Goal: Information Seeking & Learning: Learn about a topic

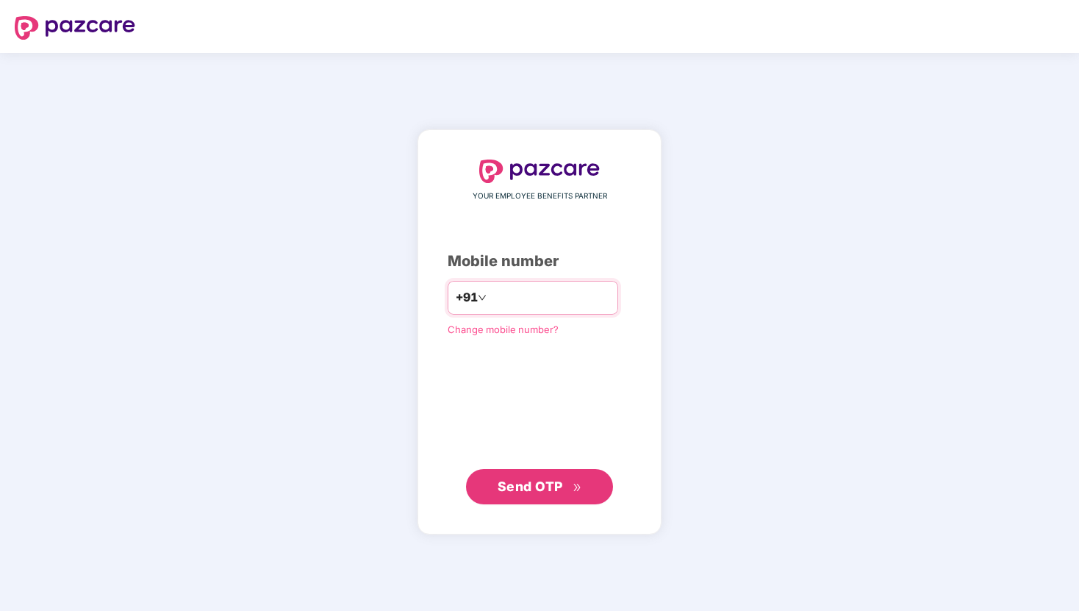
click at [525, 285] on div "+91" at bounding box center [533, 298] width 171 height 34
click at [531, 287] on input "number" at bounding box center [550, 298] width 121 height 24
type input "**********"
click at [534, 481] on span "Send OTP" at bounding box center [530, 485] width 65 height 15
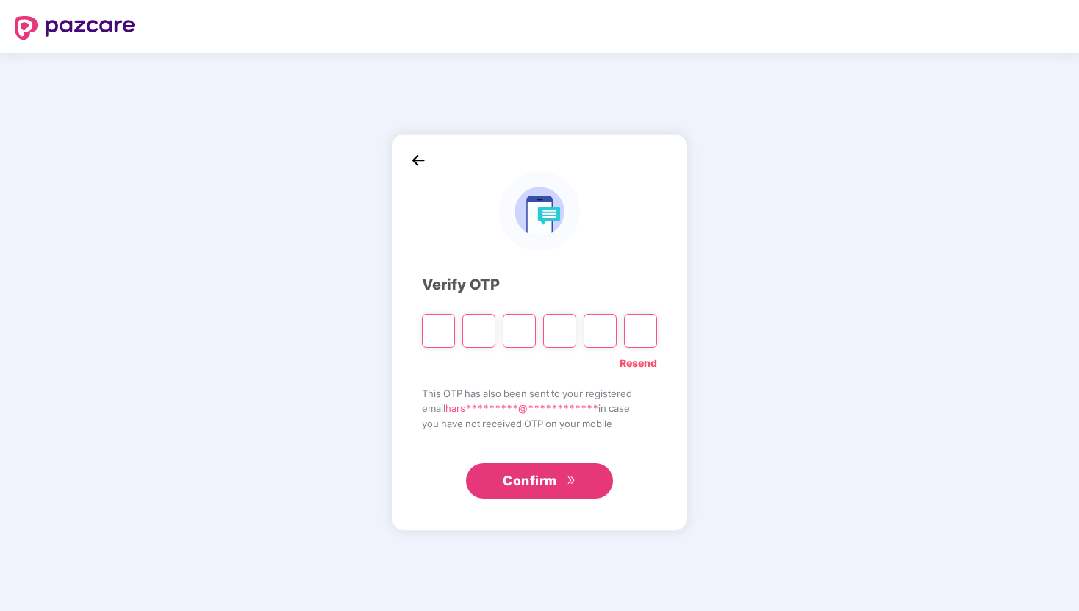
type input "*"
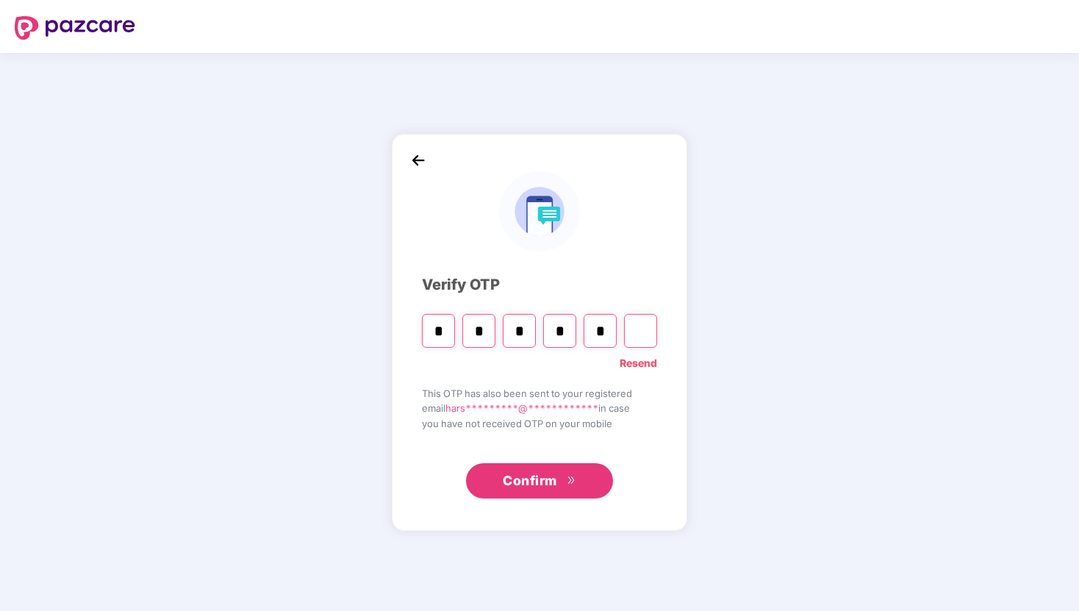
type input "*"
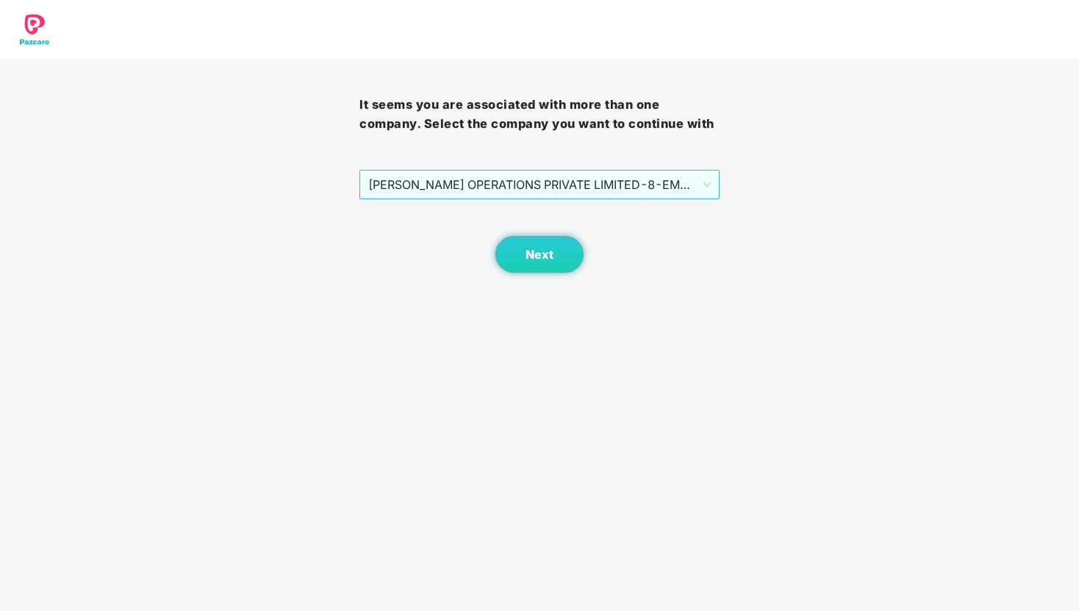
click at [656, 191] on span "[PERSON_NAME] OPERATIONS PRIVATE LIMITED - 8 - EMPLOYEE" at bounding box center [539, 185] width 342 height 28
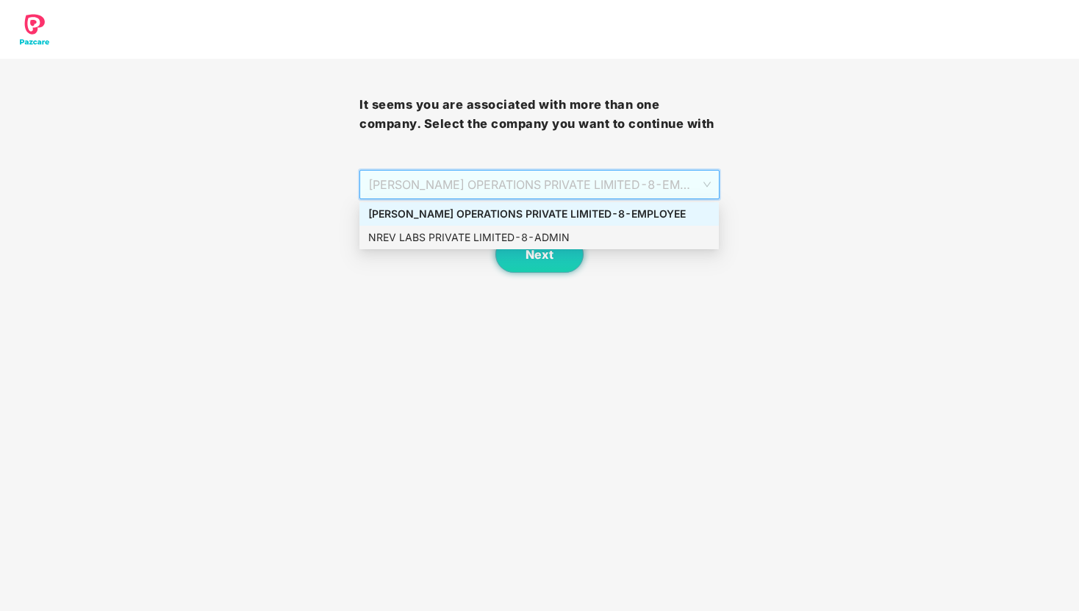
click at [633, 232] on div "NREV LABS PRIVATE LIMITED - 8 - ADMIN" at bounding box center [539, 237] width 342 height 16
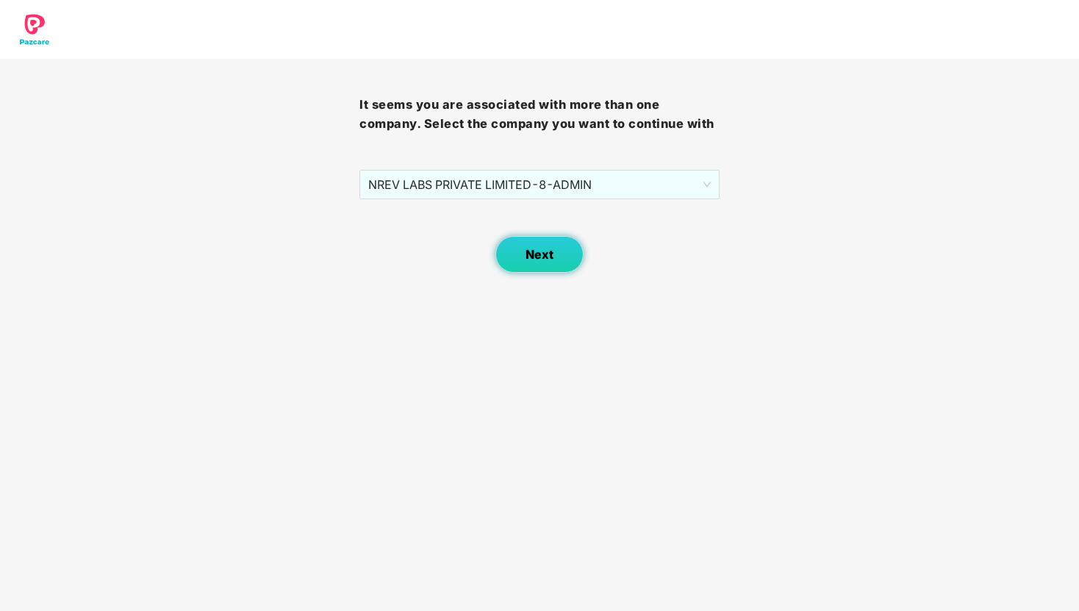
click at [536, 261] on span "Next" at bounding box center [540, 255] width 28 height 14
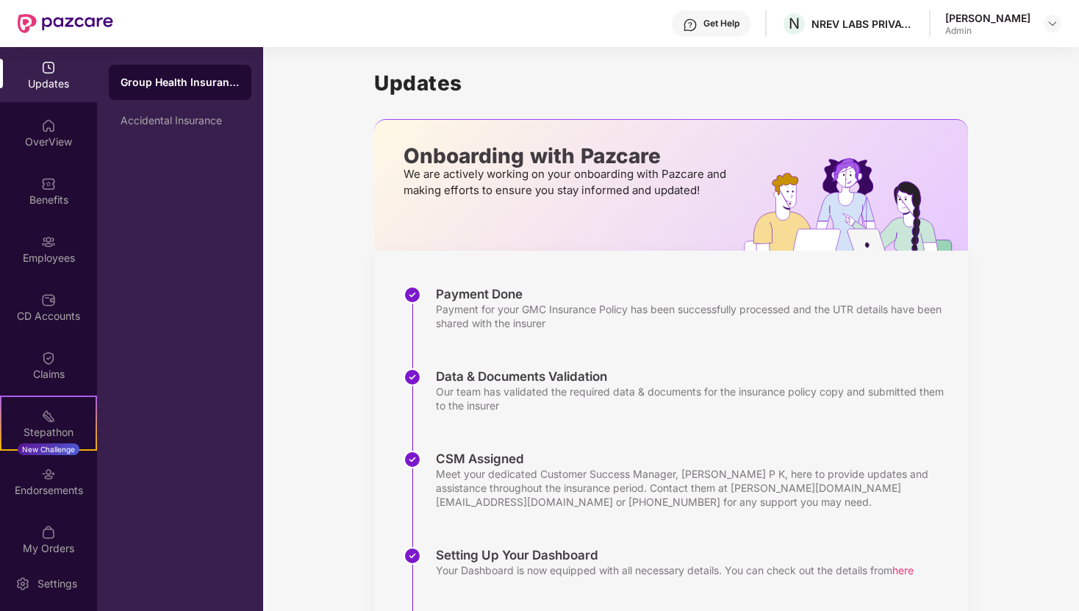
scroll to position [184, 0]
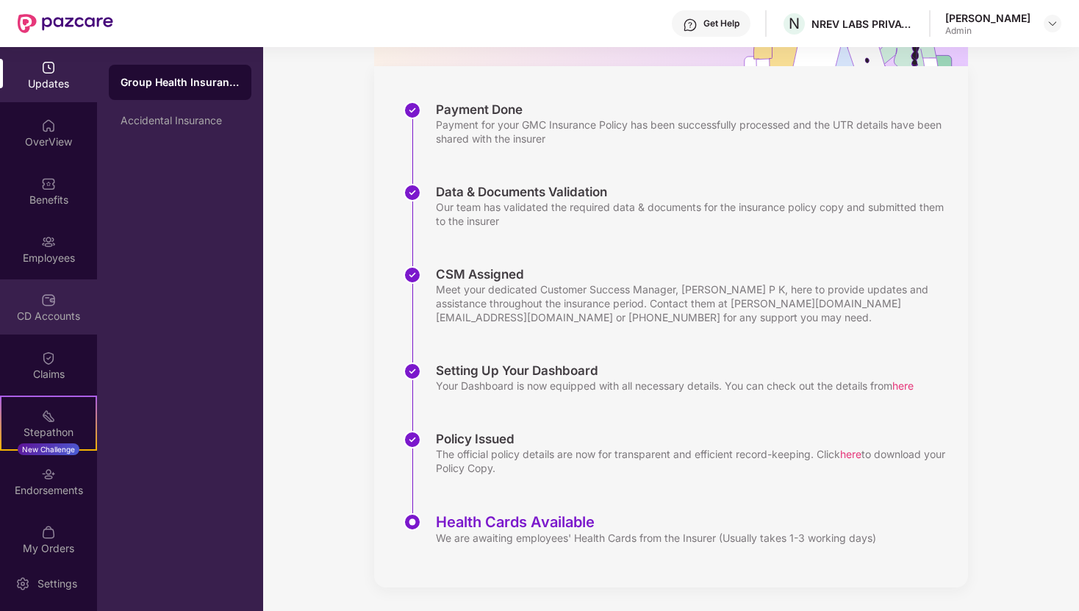
click at [35, 295] on div "CD Accounts" at bounding box center [48, 306] width 97 height 55
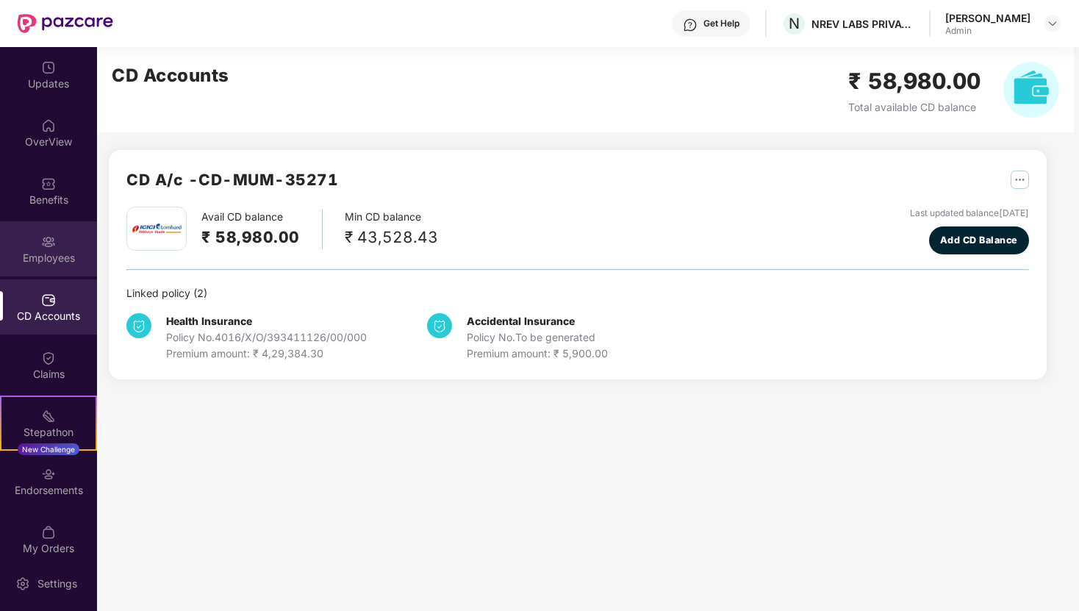
click at [48, 239] on img at bounding box center [48, 241] width 15 height 15
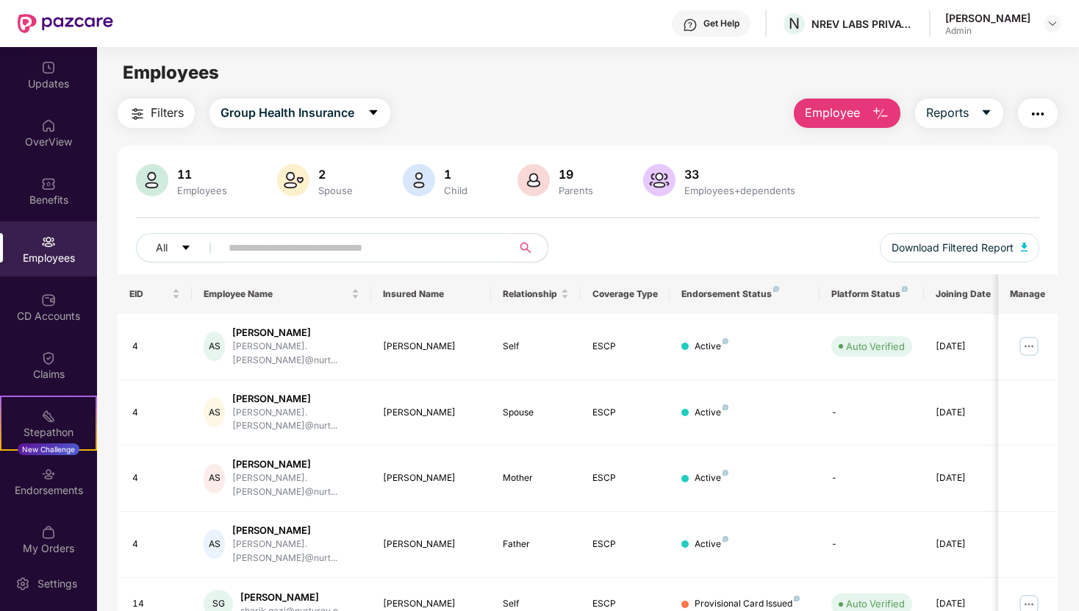
click at [832, 78] on div "Employees" at bounding box center [587, 73] width 981 height 28
click at [830, 94] on main "Employees Filters Group Health Insurance Employee Reports 11 Employees 2 Spouse…" at bounding box center [587, 352] width 981 height 611
click at [826, 111] on span "Employee" at bounding box center [832, 113] width 55 height 18
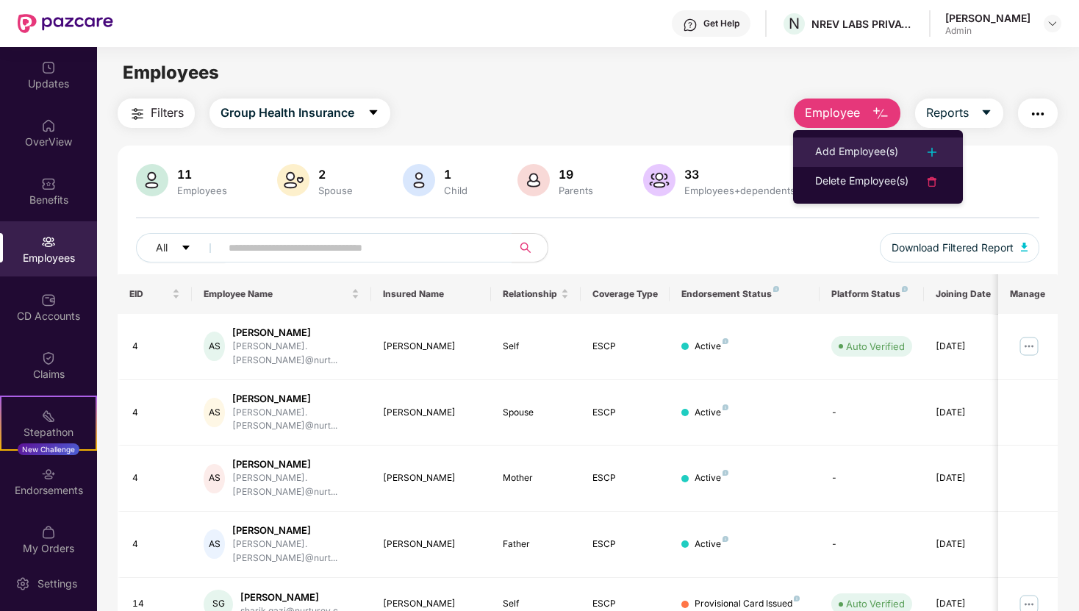
click at [837, 147] on div "Add Employee(s)" at bounding box center [856, 152] width 83 height 18
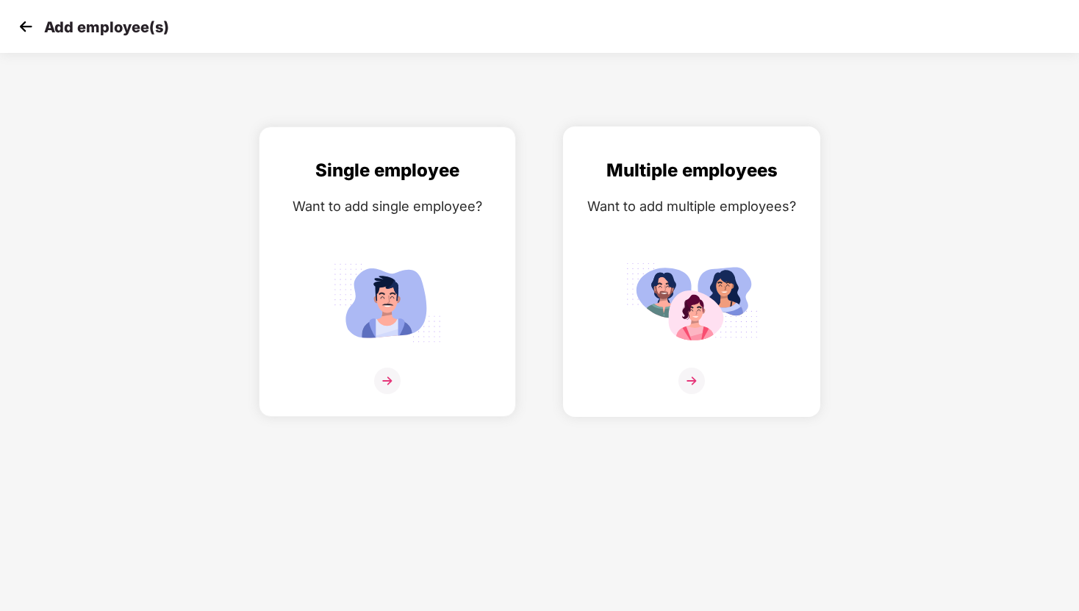
click at [630, 232] on div "Multiple employees Want to add multiple employees?" at bounding box center [691, 285] width 226 height 256
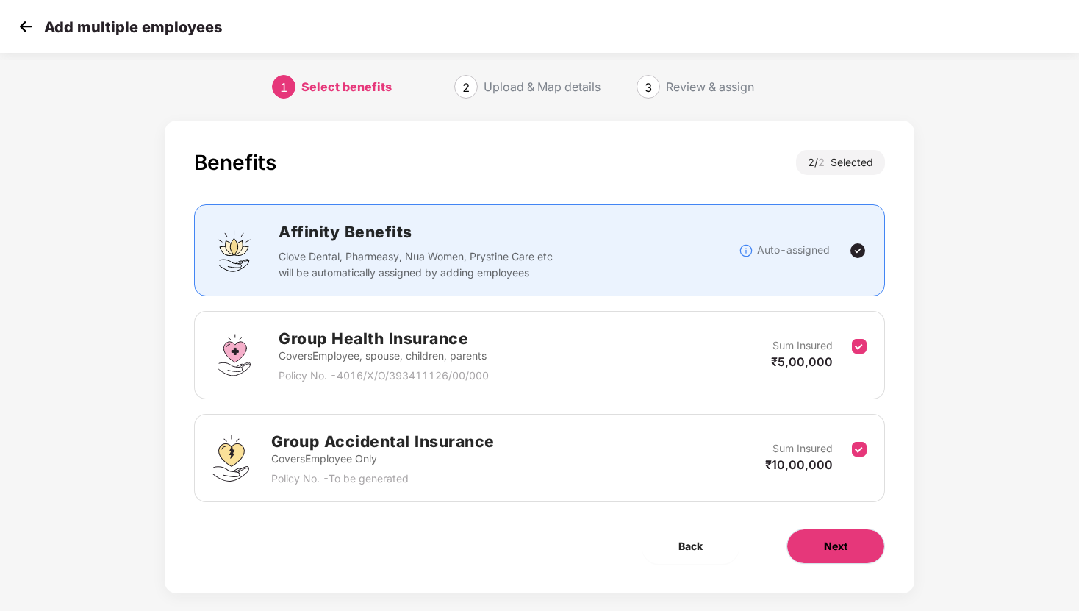
click at [836, 545] on span "Next" at bounding box center [836, 546] width 24 height 16
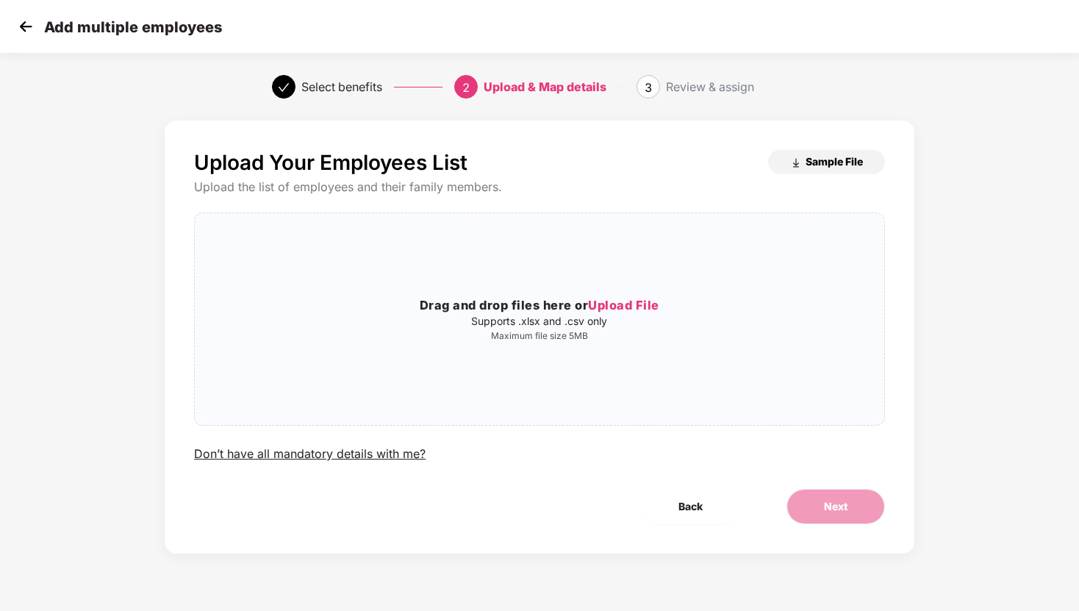
click at [808, 163] on span "Sample File" at bounding box center [834, 161] width 57 height 14
click at [32, 34] on img at bounding box center [26, 26] width 22 height 22
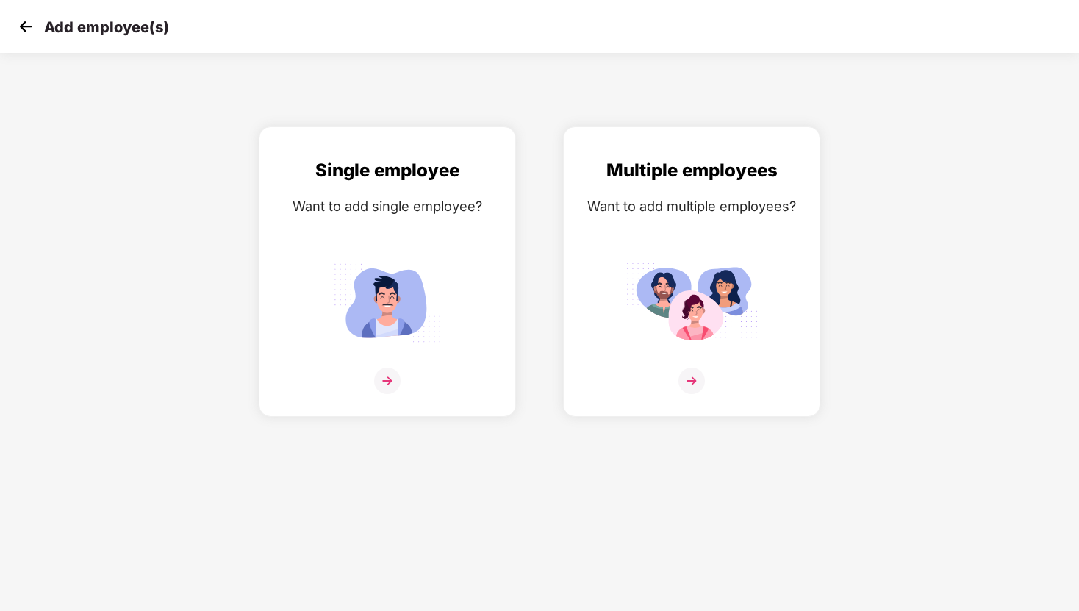
click at [19, 23] on img at bounding box center [26, 26] width 22 height 22
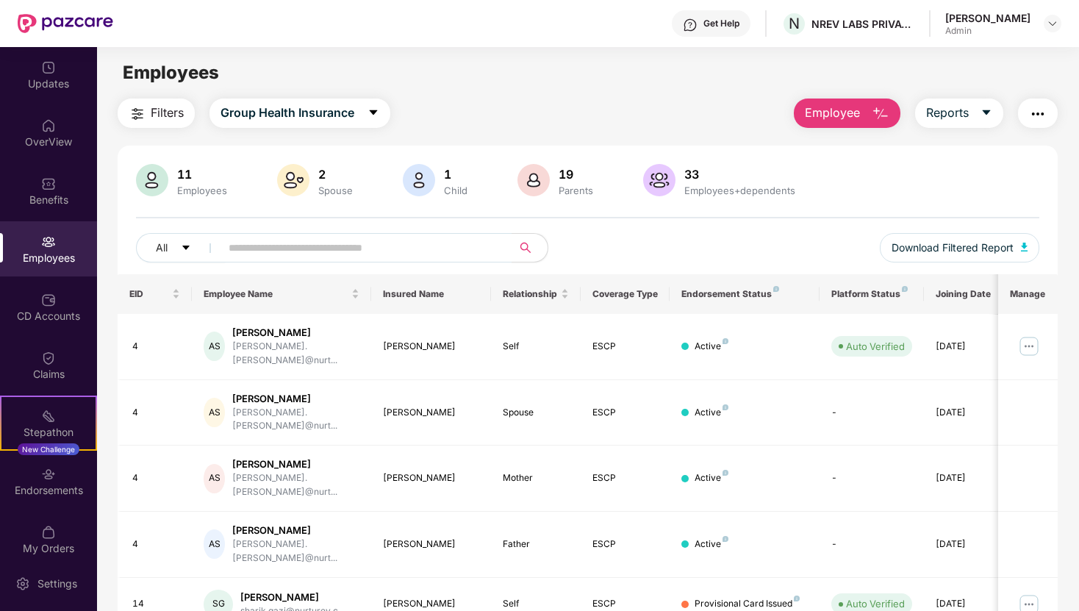
click at [51, 274] on div "Employees" at bounding box center [48, 248] width 97 height 55
click at [959, 101] on button "Reports" at bounding box center [959, 112] width 88 height 29
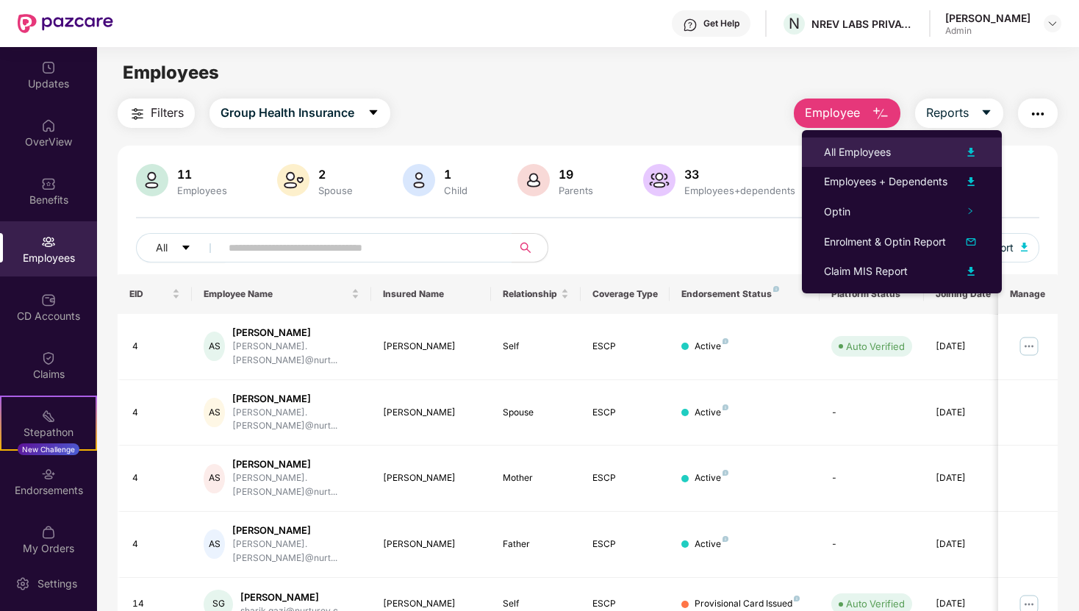
click at [969, 147] on img at bounding box center [971, 152] width 18 height 18
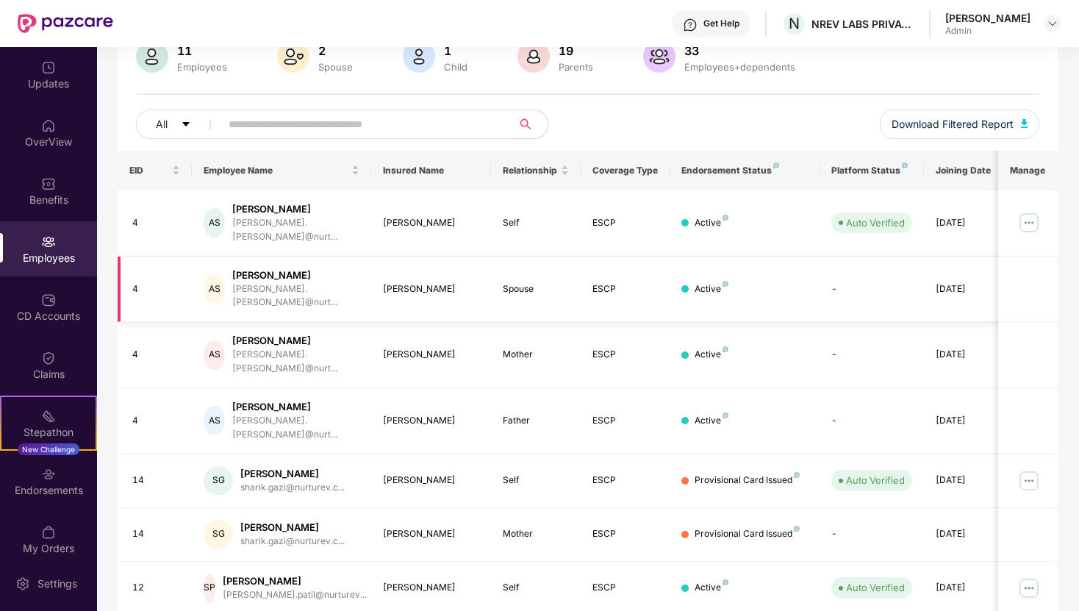
scroll to position [126, 0]
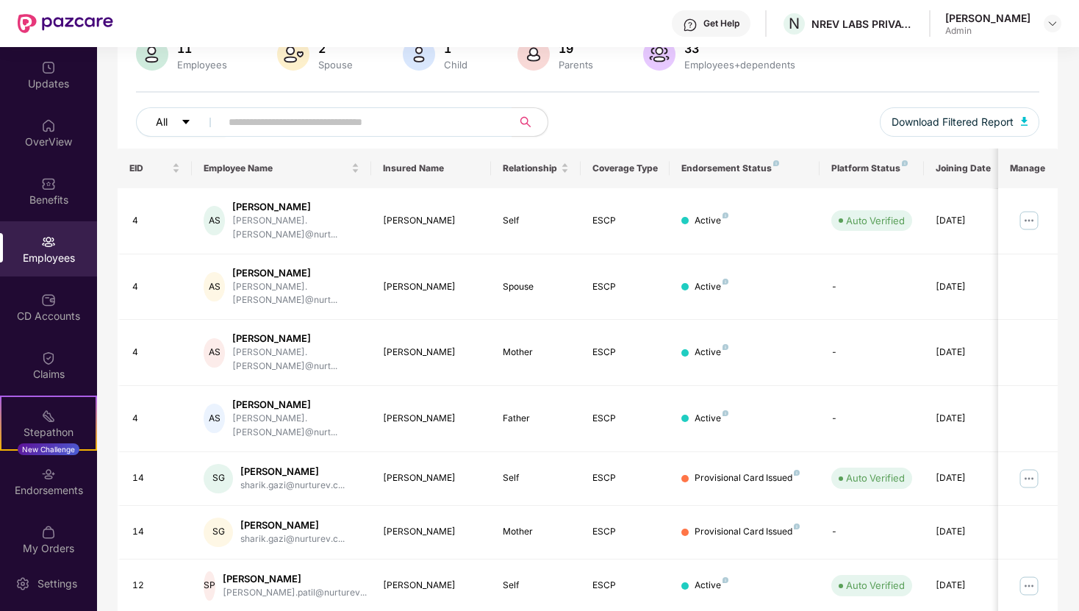
click at [179, 125] on button "All" at bounding box center [181, 121] width 90 height 29
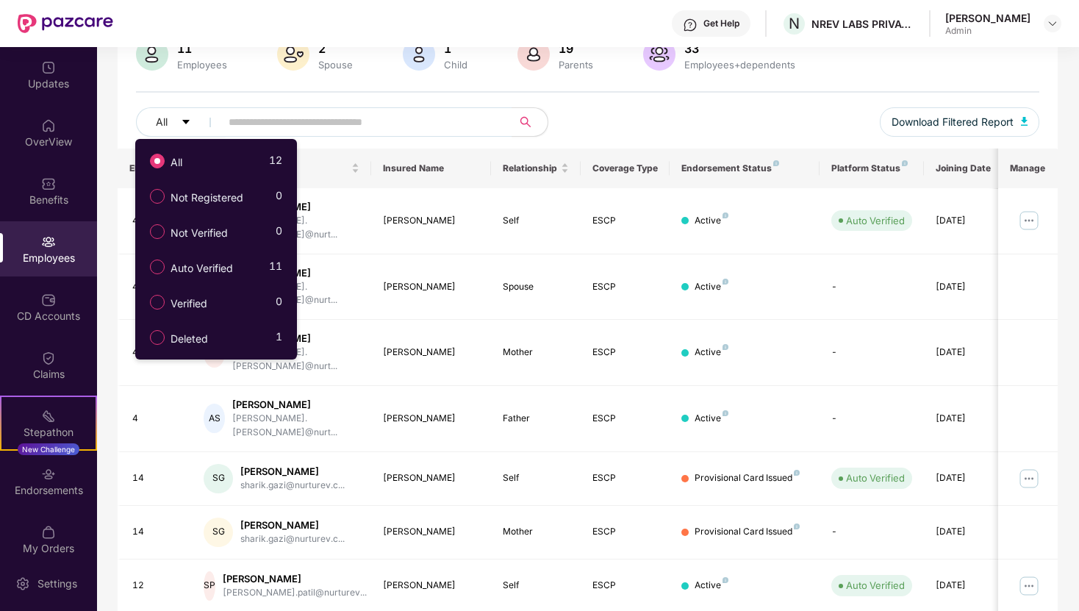
click at [714, 126] on div "All Download Filtered Report" at bounding box center [587, 127] width 903 height 41
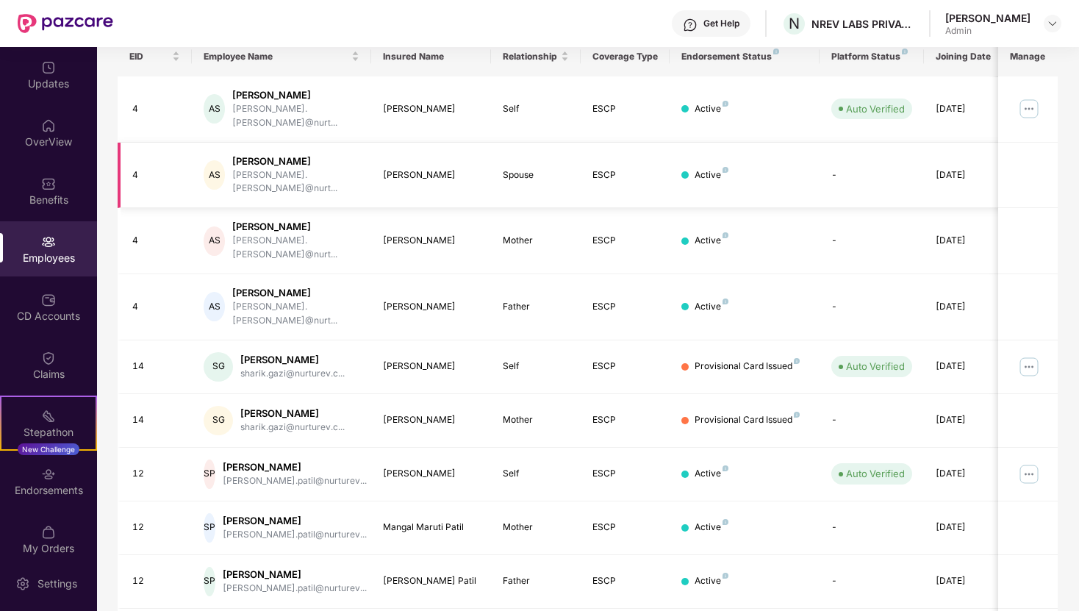
scroll to position [293, 0]
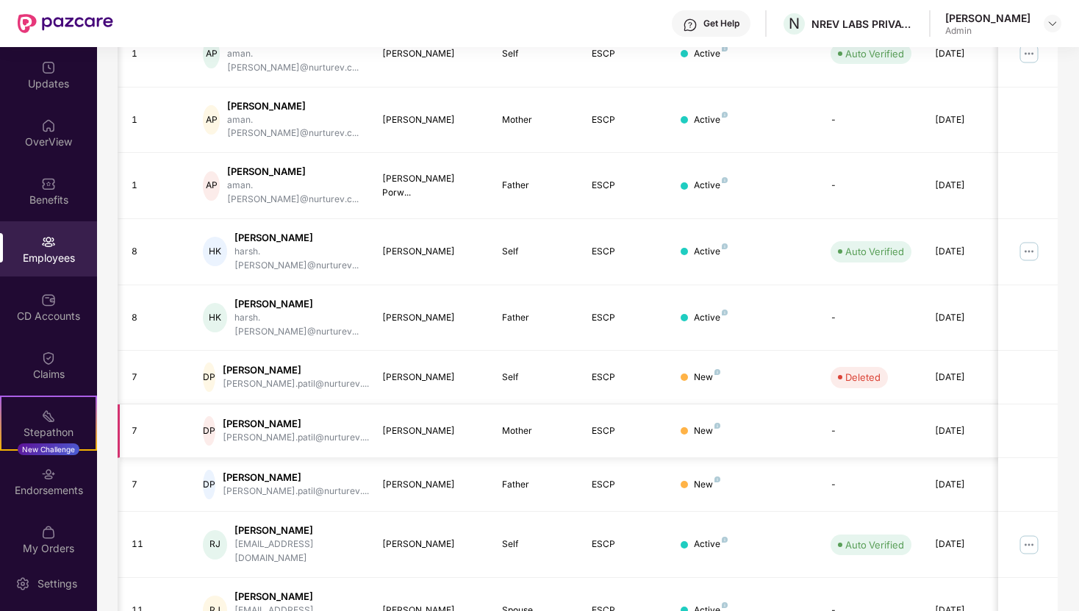
click at [412, 404] on td "[PERSON_NAME]" at bounding box center [430, 431] width 120 height 54
click at [240, 417] on div "[PERSON_NAME]" at bounding box center [296, 424] width 146 height 14
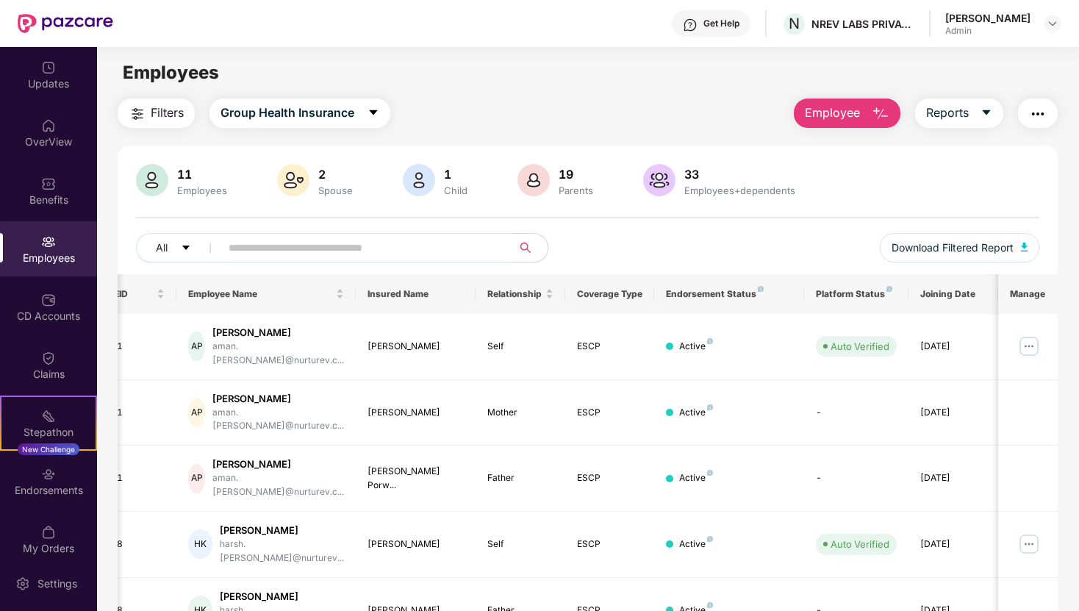
scroll to position [0, 0]
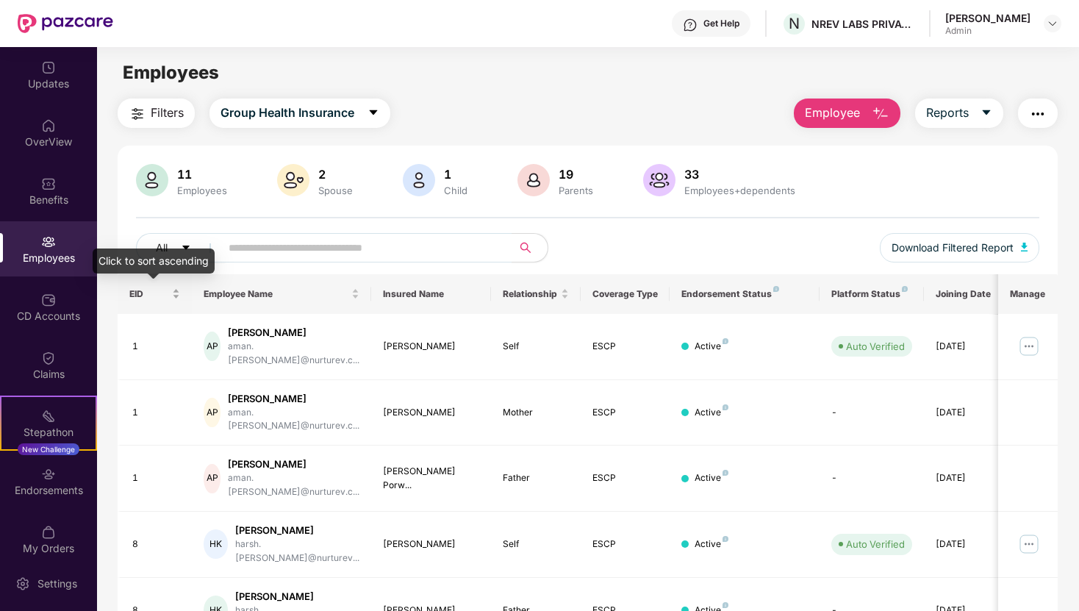
click at [170, 293] on div "EID" at bounding box center [154, 294] width 51 height 14
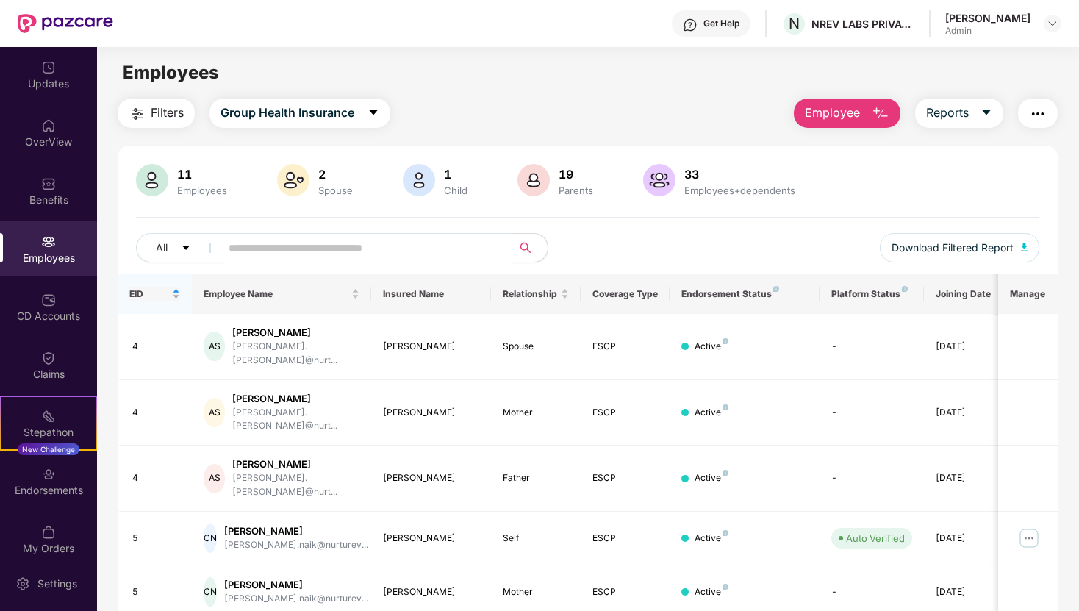
click at [174, 293] on div "EID" at bounding box center [154, 294] width 51 height 14
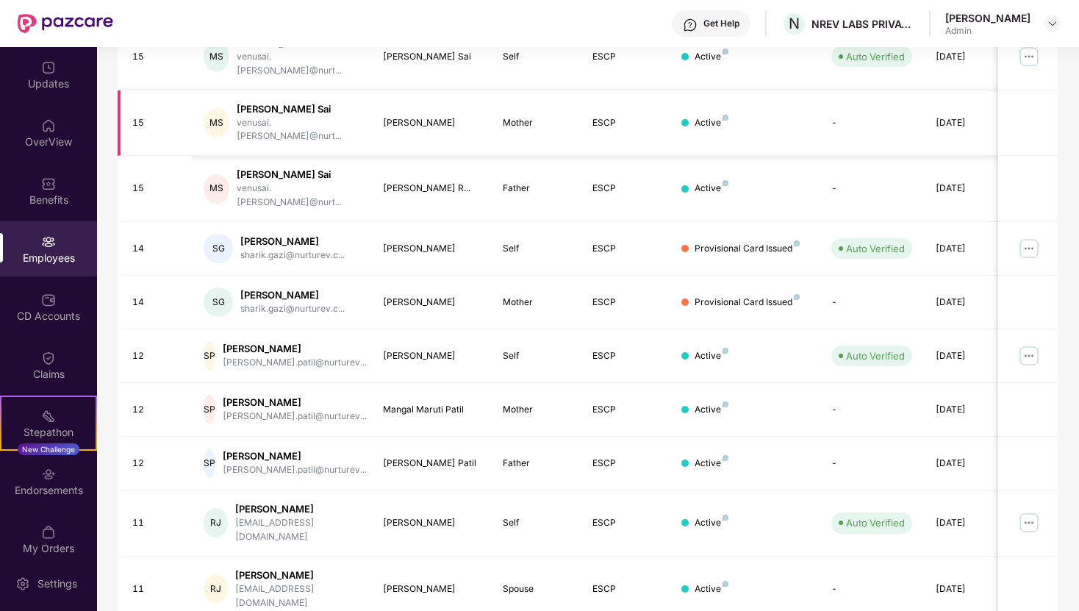
scroll to position [293, 0]
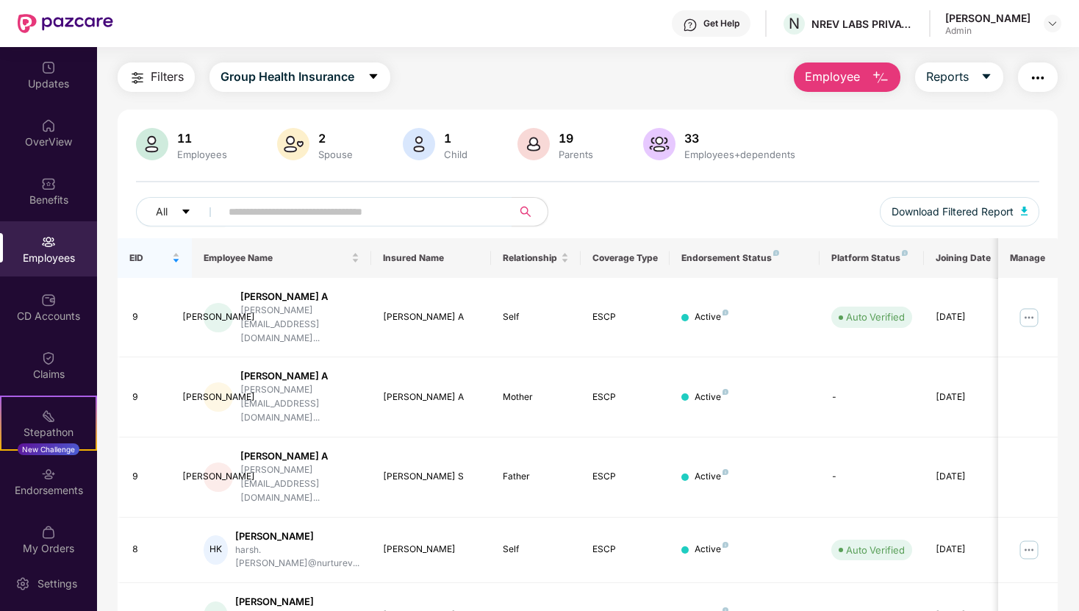
scroll to position [0, 0]
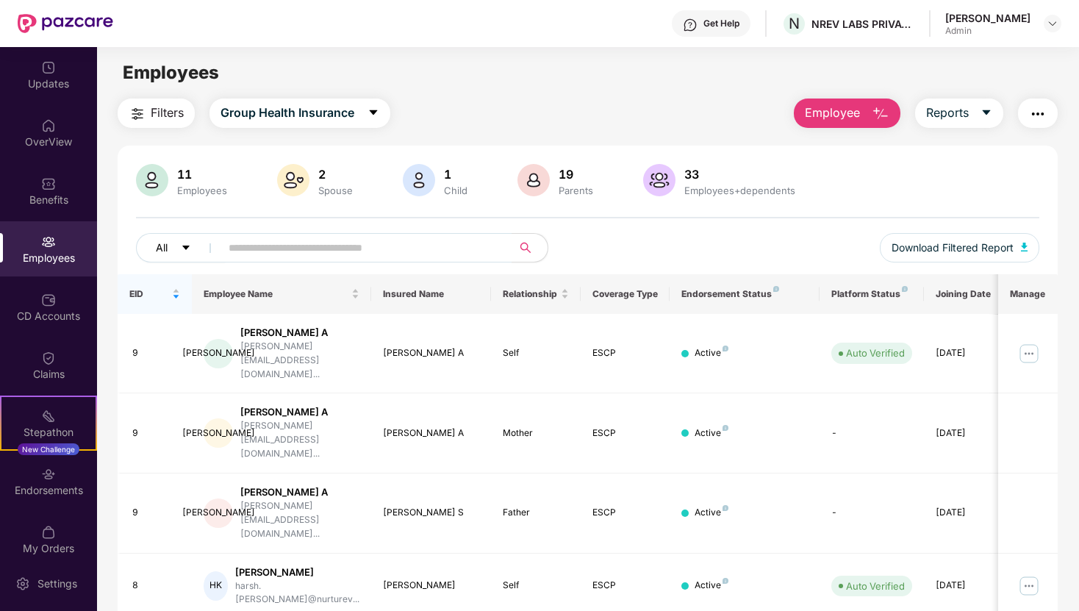
click at [184, 248] on icon "caret-down" at bounding box center [185, 247] width 7 height 4
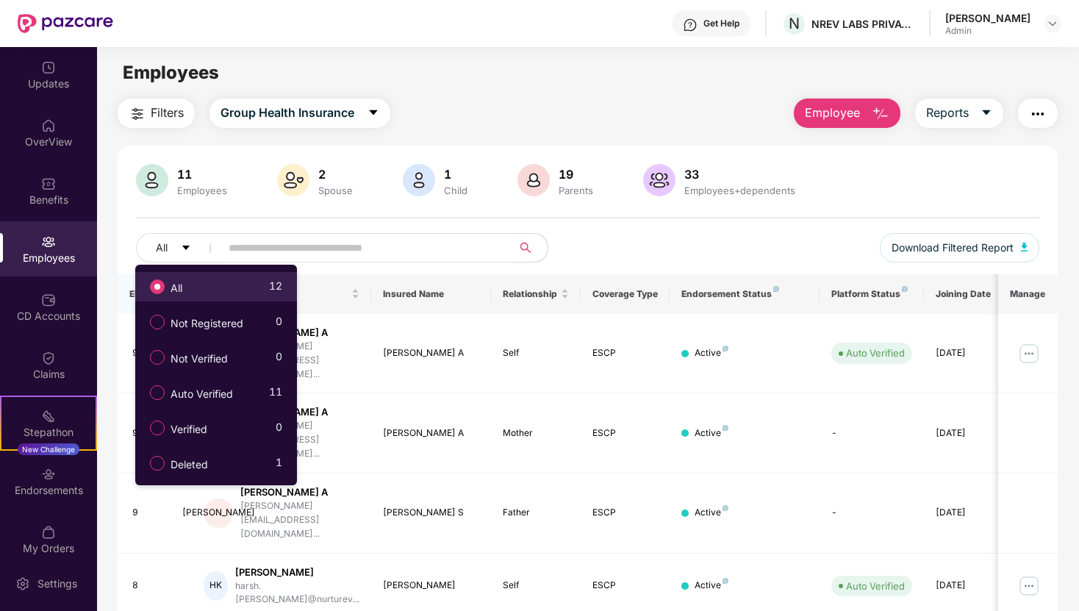
click at [190, 283] on label "All" at bounding box center [169, 286] width 53 height 25
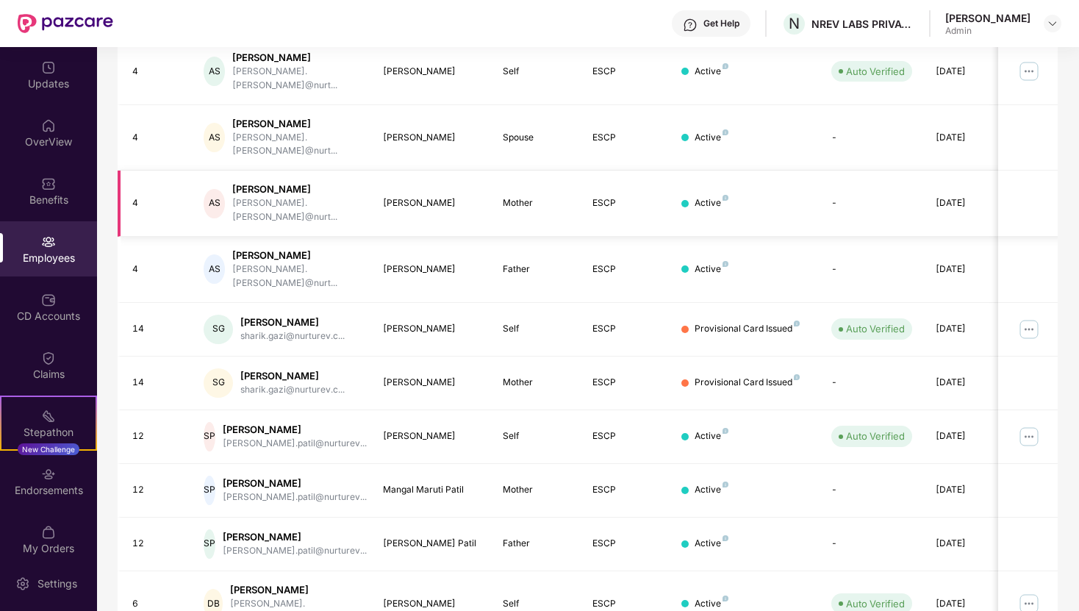
scroll to position [293, 0]
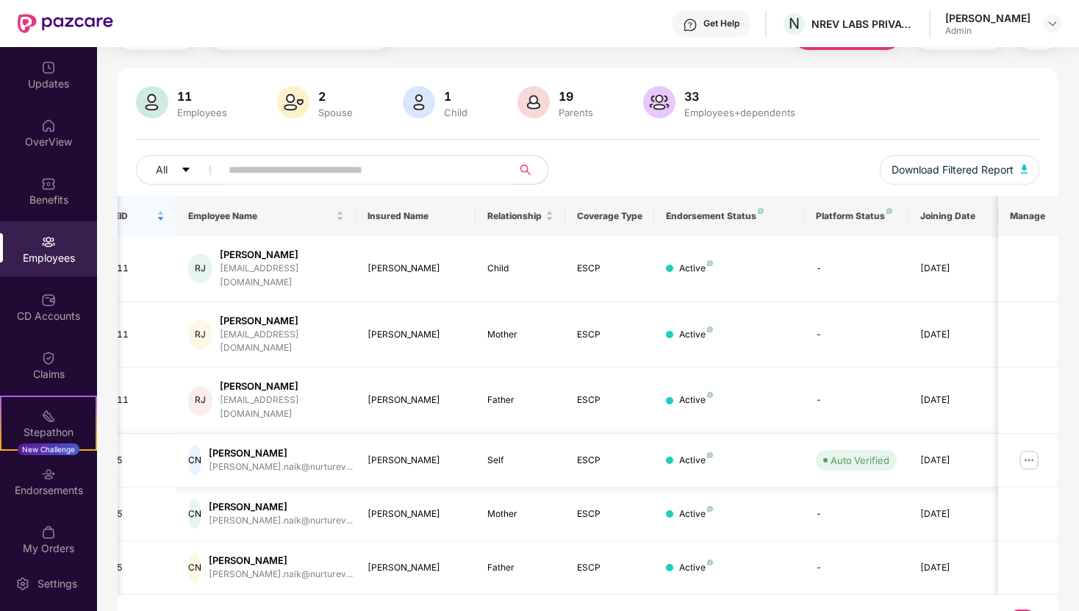
scroll to position [0, 0]
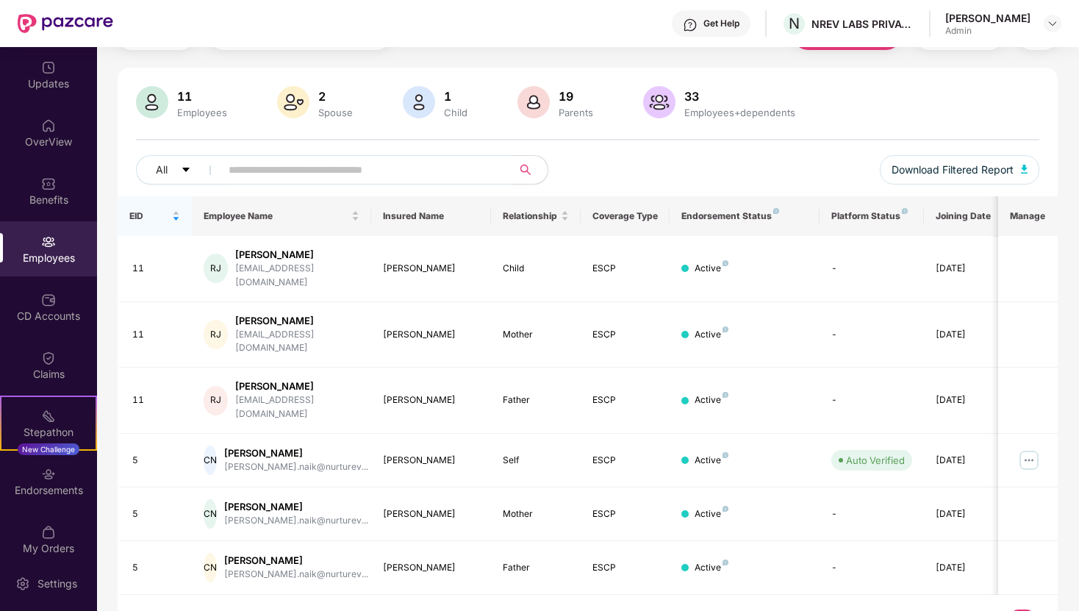
click at [895, 585] on li "Total 36 items" at bounding box center [870, 621] width 68 height 24
click at [921, 585] on icon "left" at bounding box center [922, 621] width 9 height 9
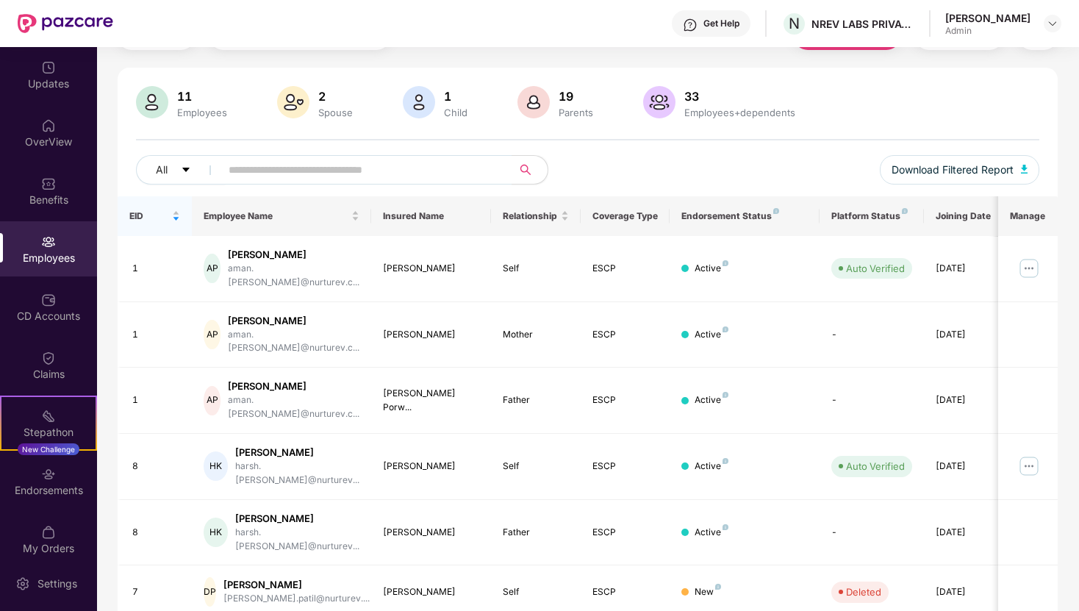
scroll to position [293, 0]
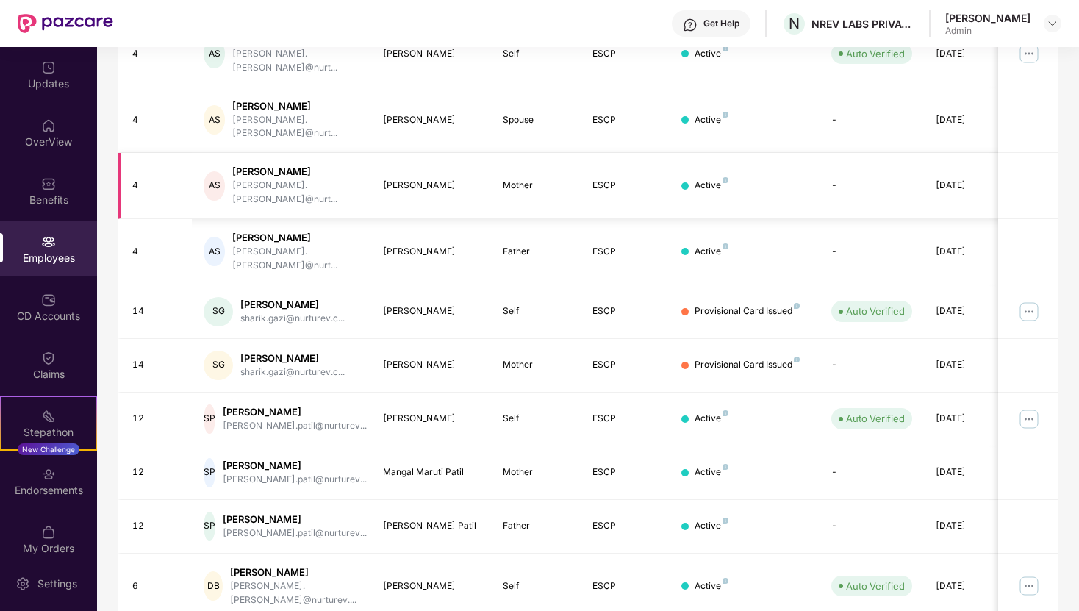
scroll to position [0, 0]
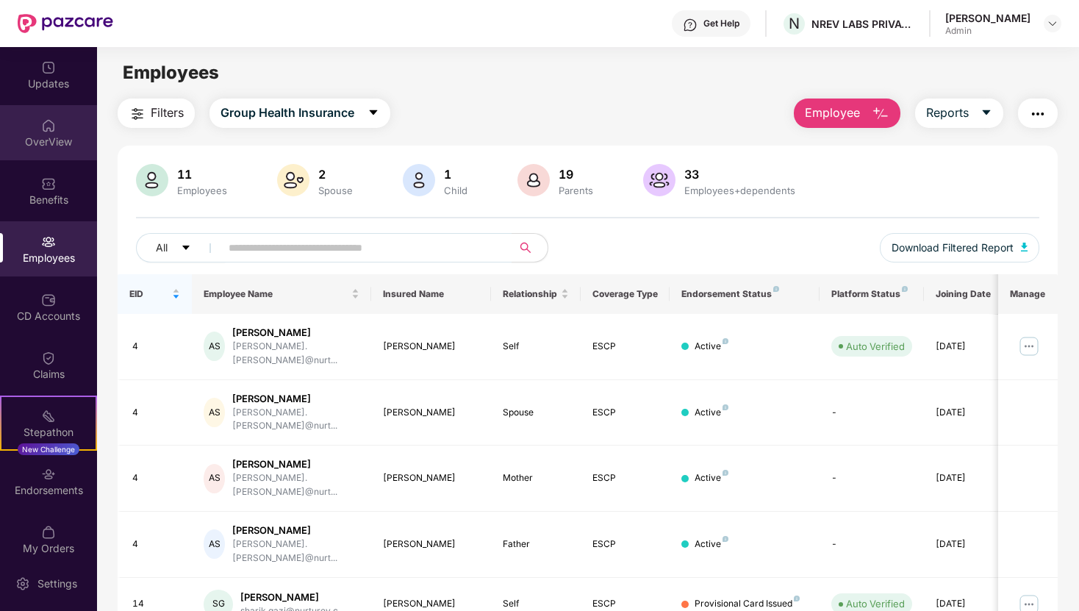
click at [62, 121] on div "OverView" at bounding box center [48, 132] width 97 height 55
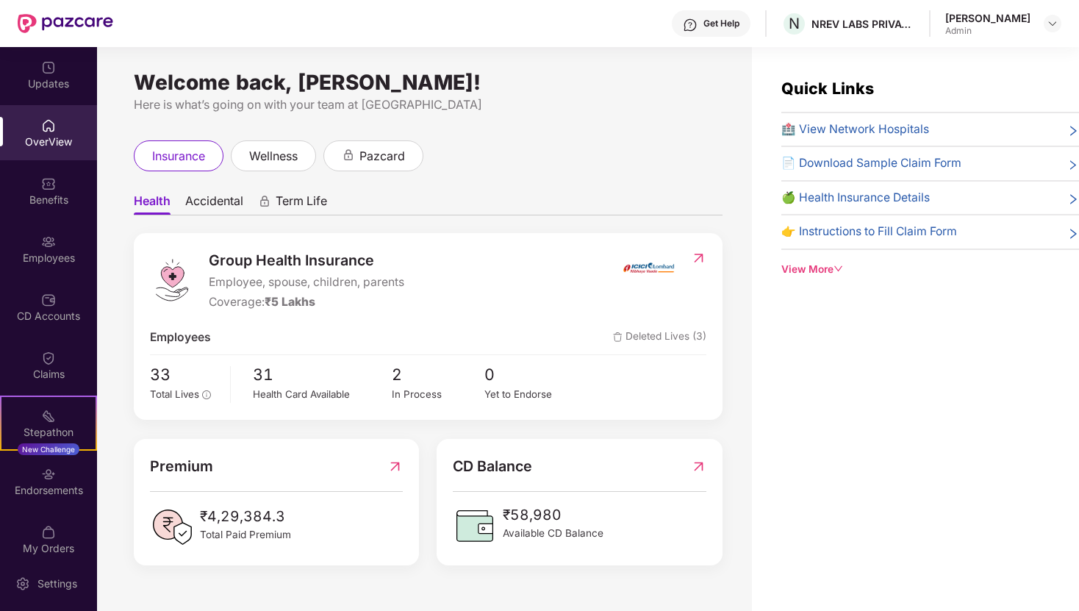
click at [223, 204] on span "Accidental" at bounding box center [214, 203] width 58 height 21
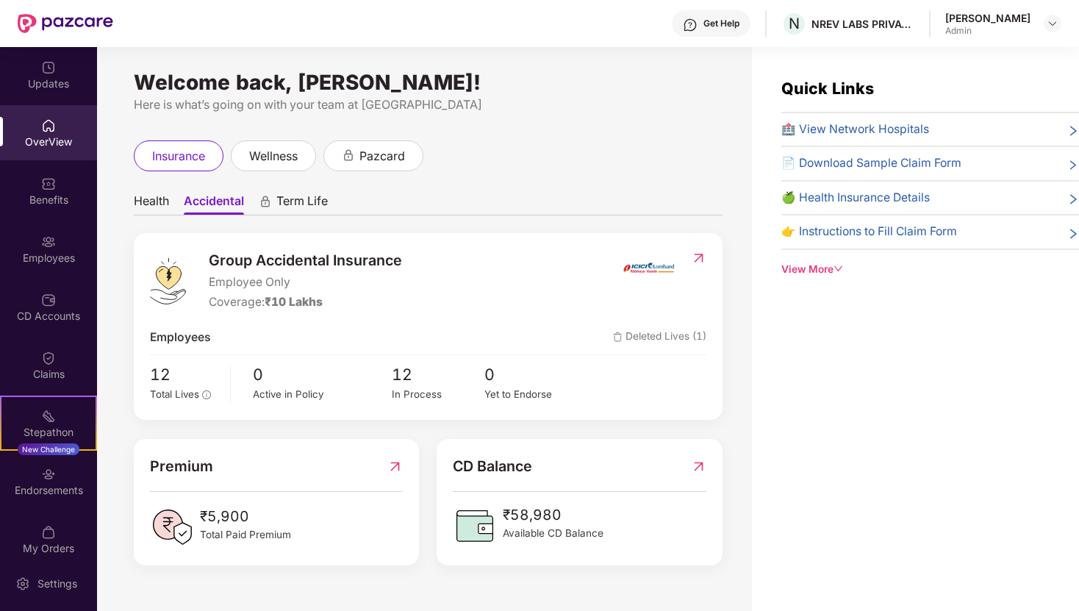
scroll to position [47, 0]
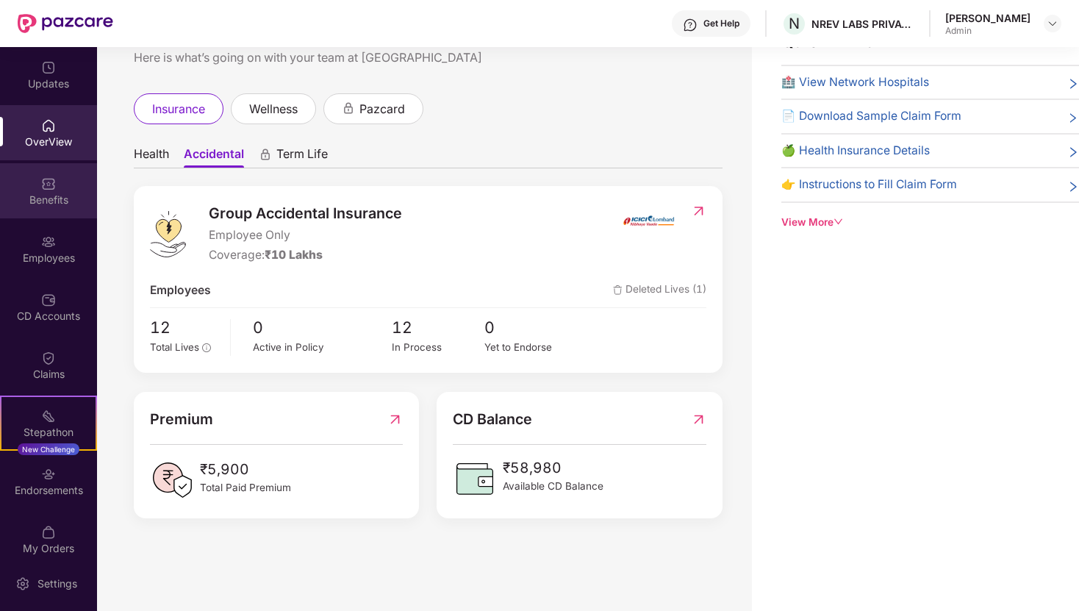
click at [60, 207] on div "Benefits" at bounding box center [48, 190] width 97 height 55
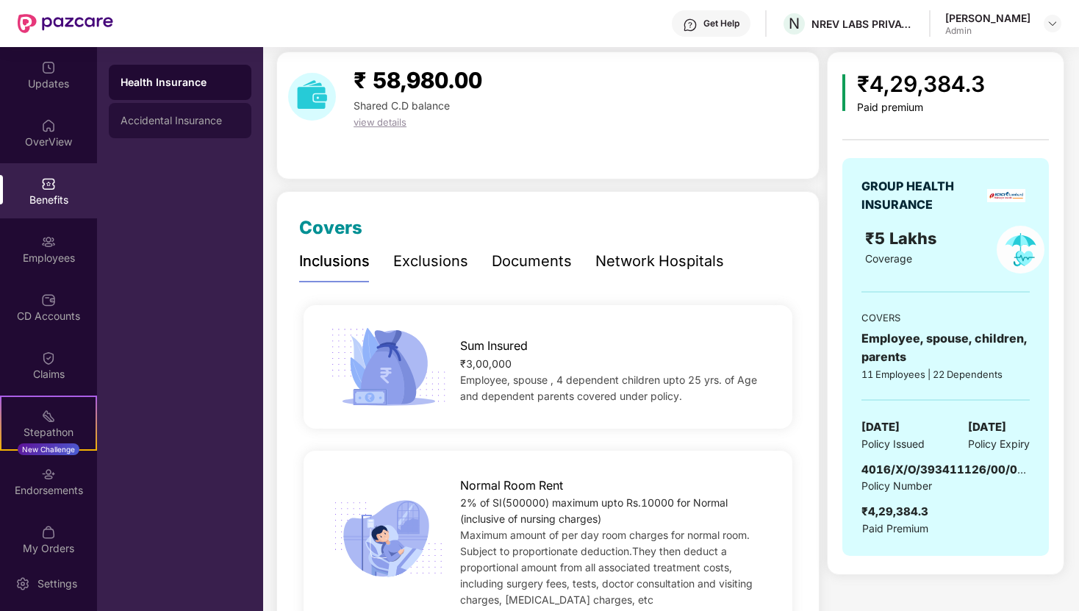
click at [200, 115] on div "Accidental Insurance" at bounding box center [180, 121] width 119 height 12
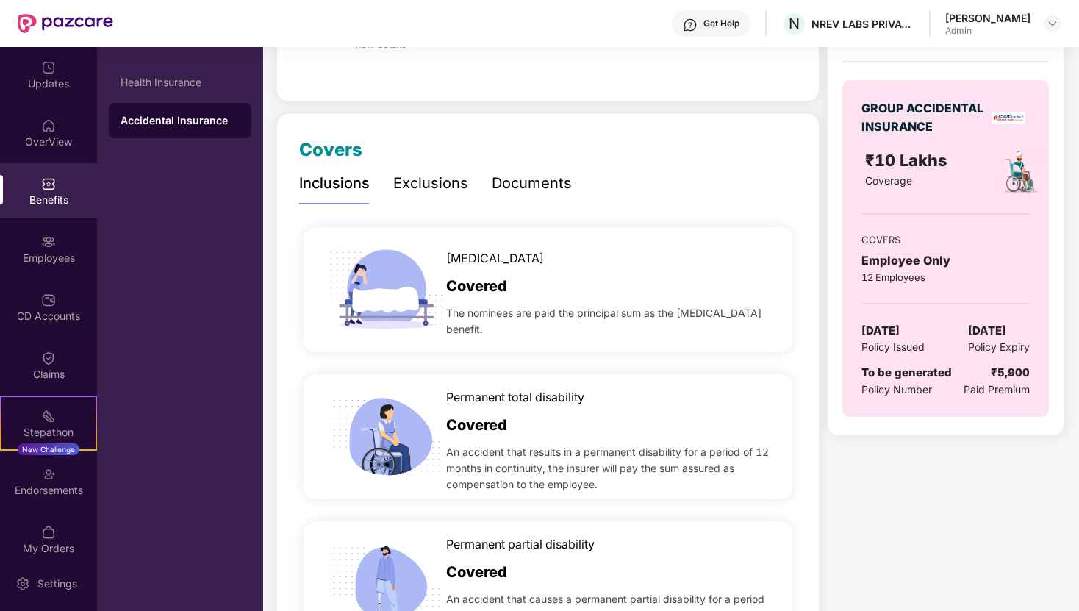
scroll to position [119, 0]
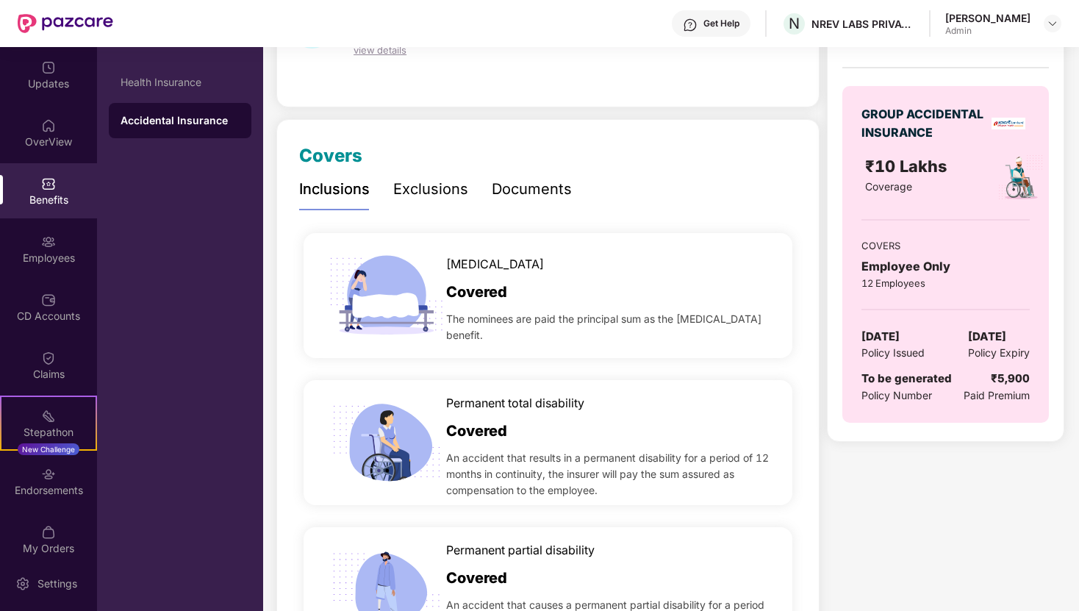
click at [433, 179] on div "Exclusions" at bounding box center [430, 189] width 75 height 23
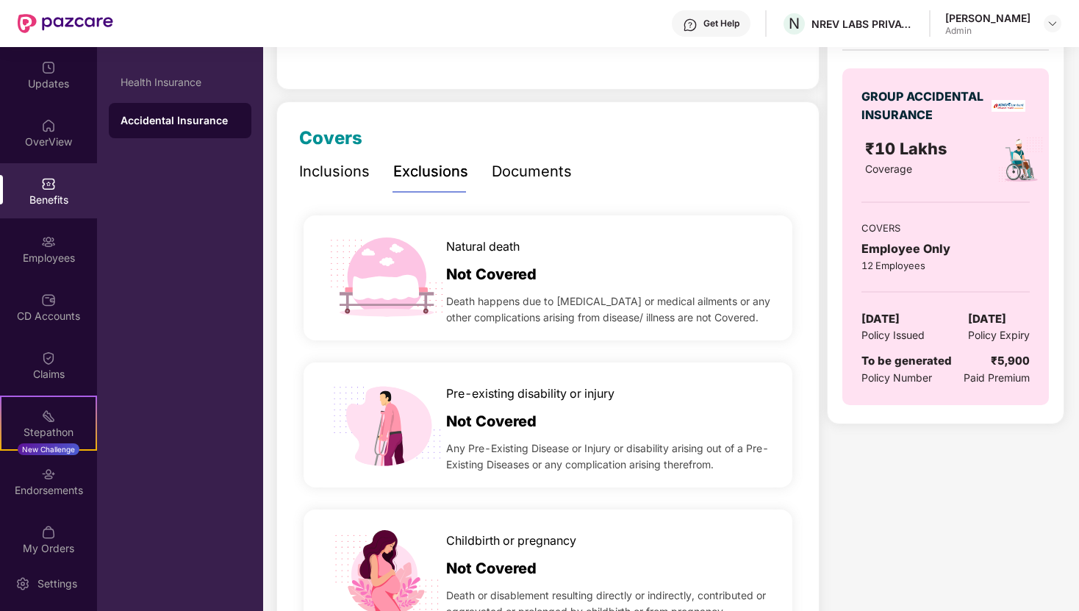
scroll to position [0, 0]
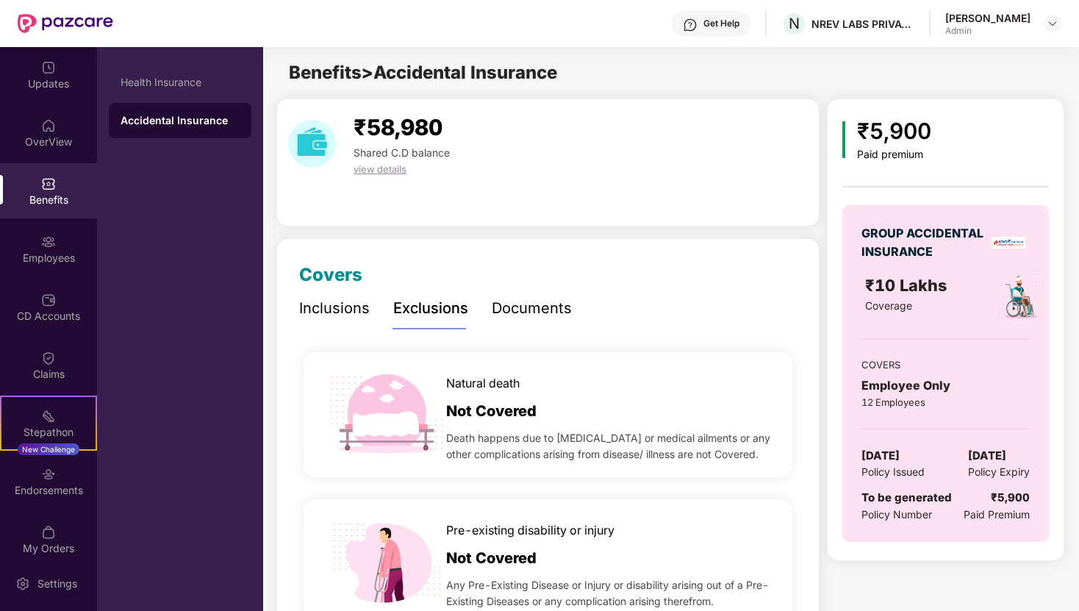
click at [526, 320] on div "Documents" at bounding box center [532, 308] width 80 height 40
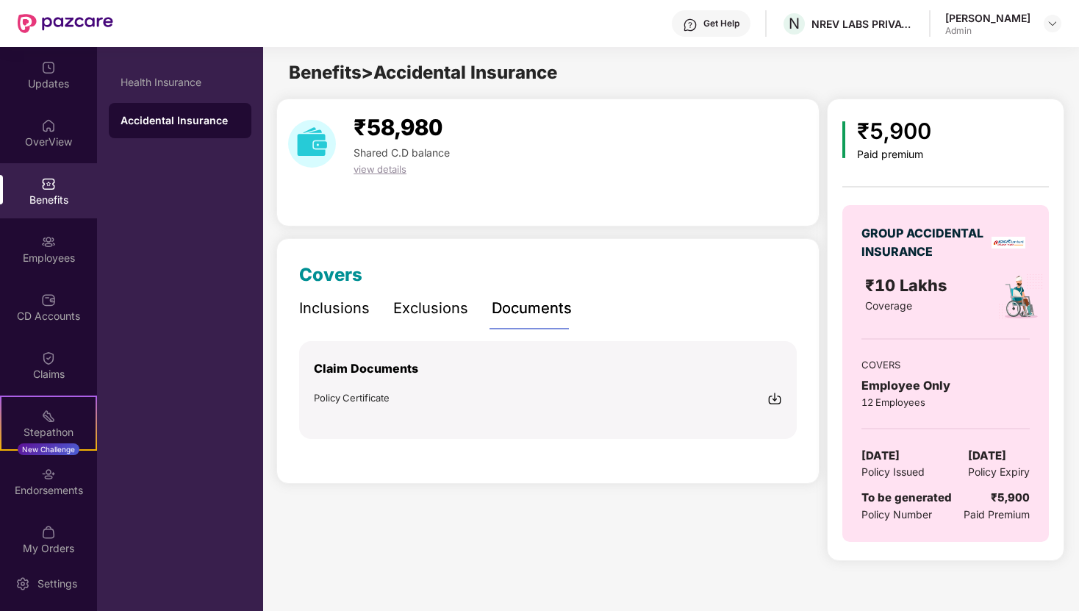
click at [340, 312] on div "Inclusions" at bounding box center [334, 308] width 71 height 23
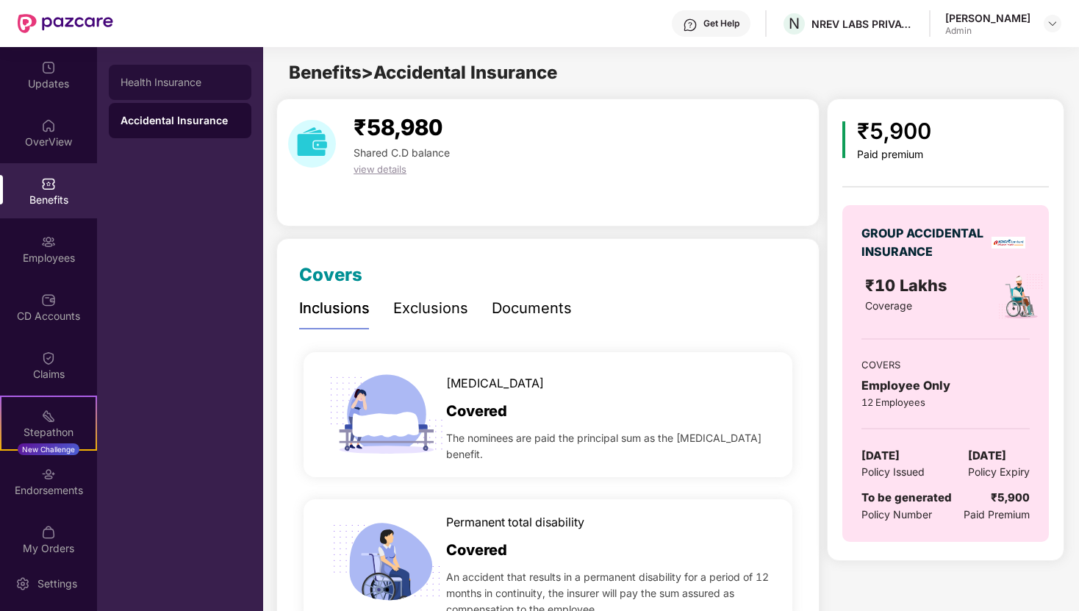
click at [172, 65] on div "Health Insurance" at bounding box center [180, 82] width 143 height 35
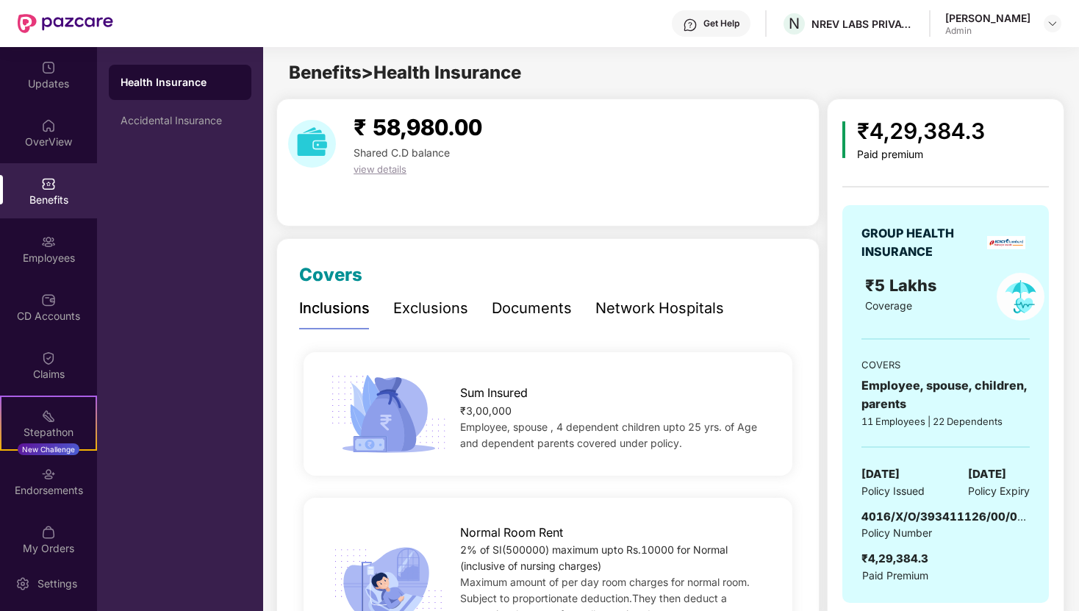
click at [431, 300] on div "Exclusions" at bounding box center [430, 308] width 75 height 23
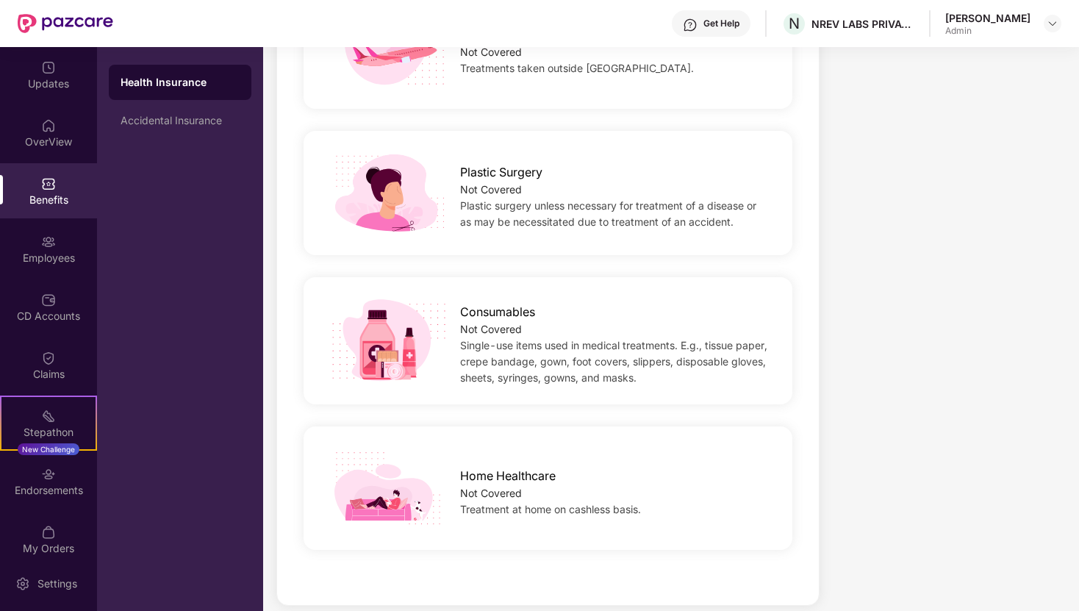
scroll to position [1115, 0]
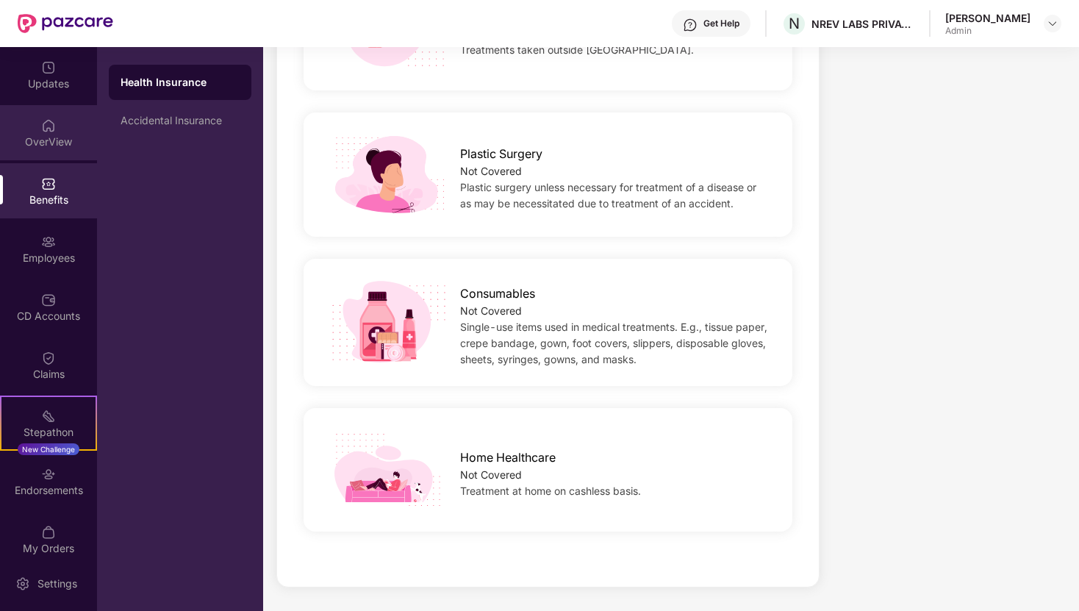
click at [32, 136] on div "OverView" at bounding box center [48, 142] width 97 height 15
